Goal: Information Seeking & Learning: Learn about a topic

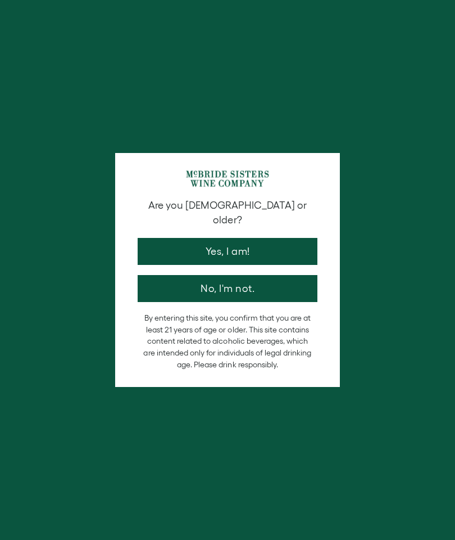
click at [257, 238] on button "Yes, I am!" at bounding box center [228, 251] width 180 height 27
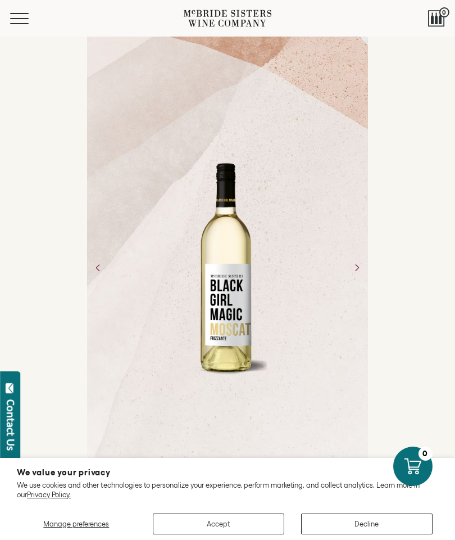
click at [20, 22] on button "Menu" at bounding box center [30, 18] width 40 height 11
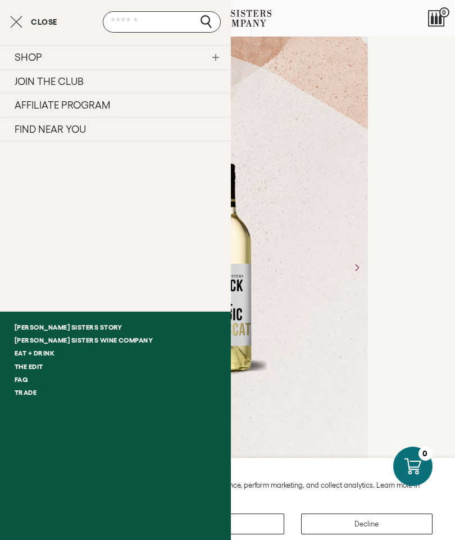
click at [71, 325] on link "[PERSON_NAME] Sisters Story" at bounding box center [115, 326] width 231 height 13
click at [4, 34] on div "SHOP Sets Reds Whites [GEOGRAPHIC_DATA] Sparkling All Wines JOIN THE CLUB AFFIL…" at bounding box center [115, 148] width 231 height 230
click at [7, 25] on div "Close" at bounding box center [115, 21] width 231 height 21
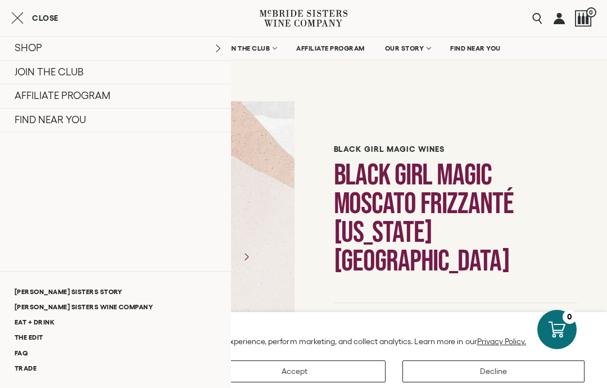
click at [18, 15] on icon "Close cart" at bounding box center [17, 17] width 12 height 13
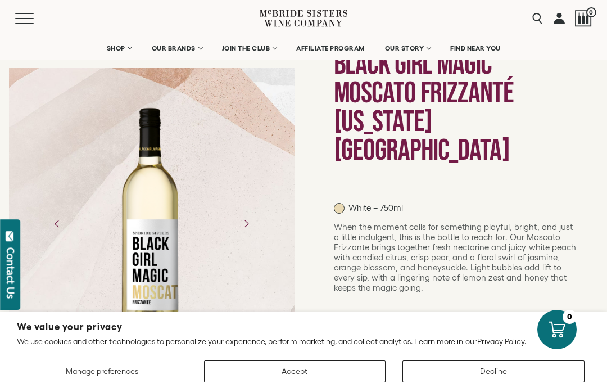
scroll to position [16, 0]
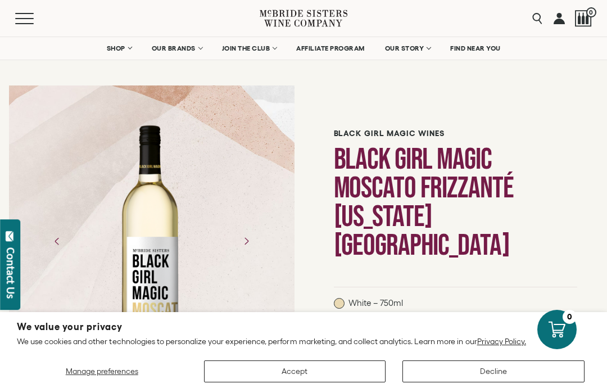
click at [328, 377] on button "Accept" at bounding box center [295, 371] width 182 height 22
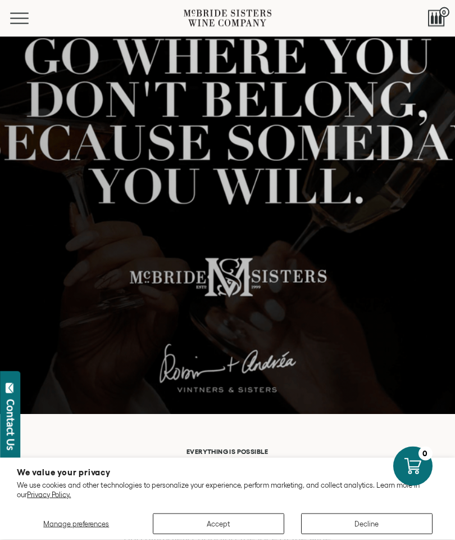
scroll to position [161, 0]
click at [229, 534] on button "Accept" at bounding box center [219, 523] width 132 height 21
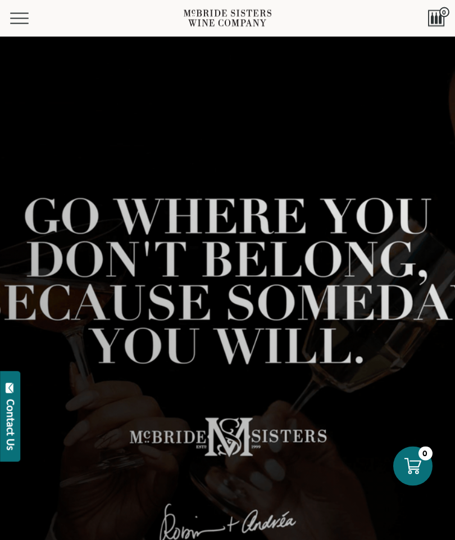
scroll to position [0, 0]
